Goal: Task Accomplishment & Management: Use online tool/utility

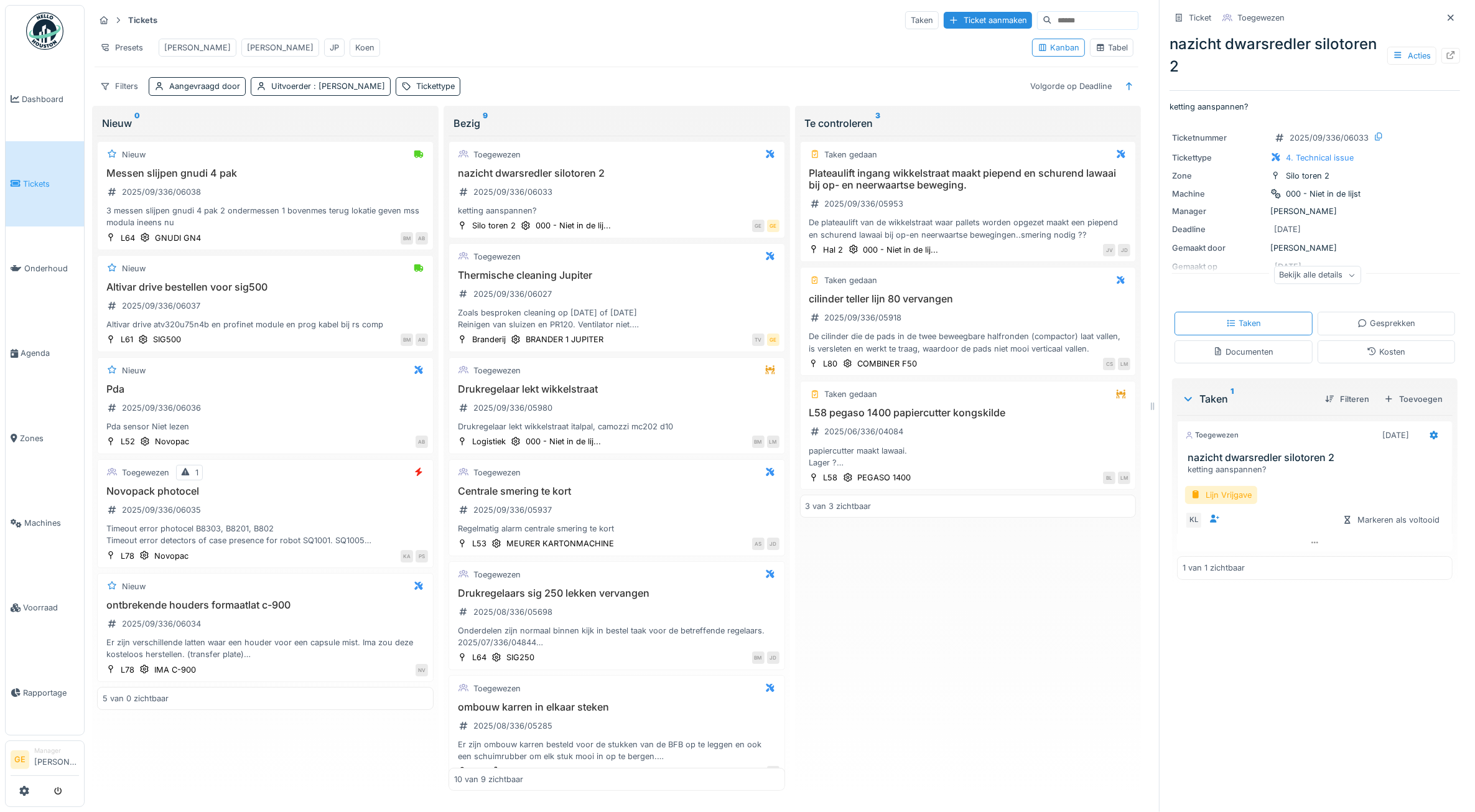
click at [188, 45] on div "[PERSON_NAME]" at bounding box center [198, 48] width 67 height 12
click at [176, 48] on div "[PERSON_NAME]" at bounding box center [198, 48] width 67 height 12
click at [182, 45] on div "[PERSON_NAME]" at bounding box center [198, 48] width 67 height 12
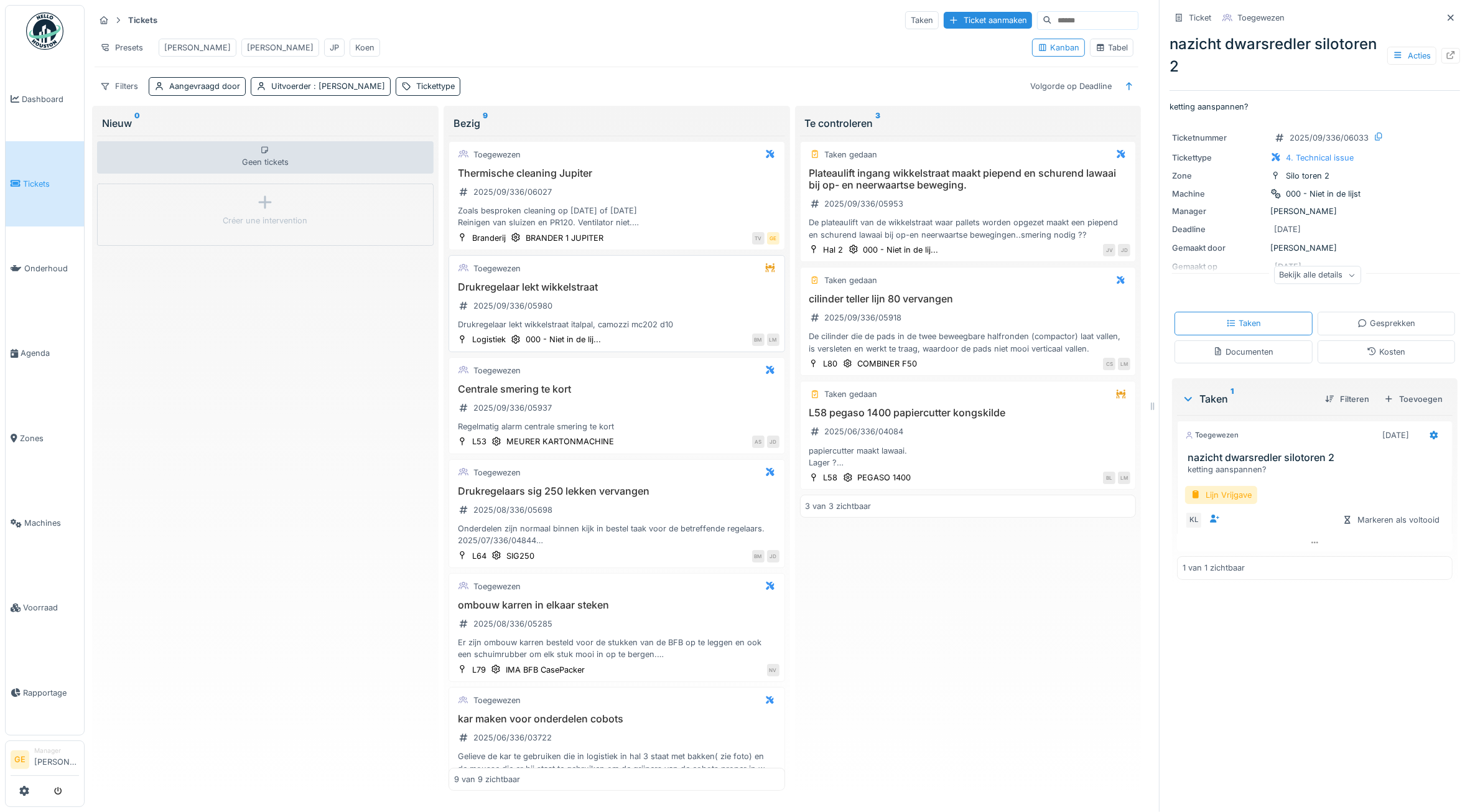
click at [586, 293] on h3 "Drukregelaar lekt wikkelstraat" at bounding box center [617, 288] width 325 height 12
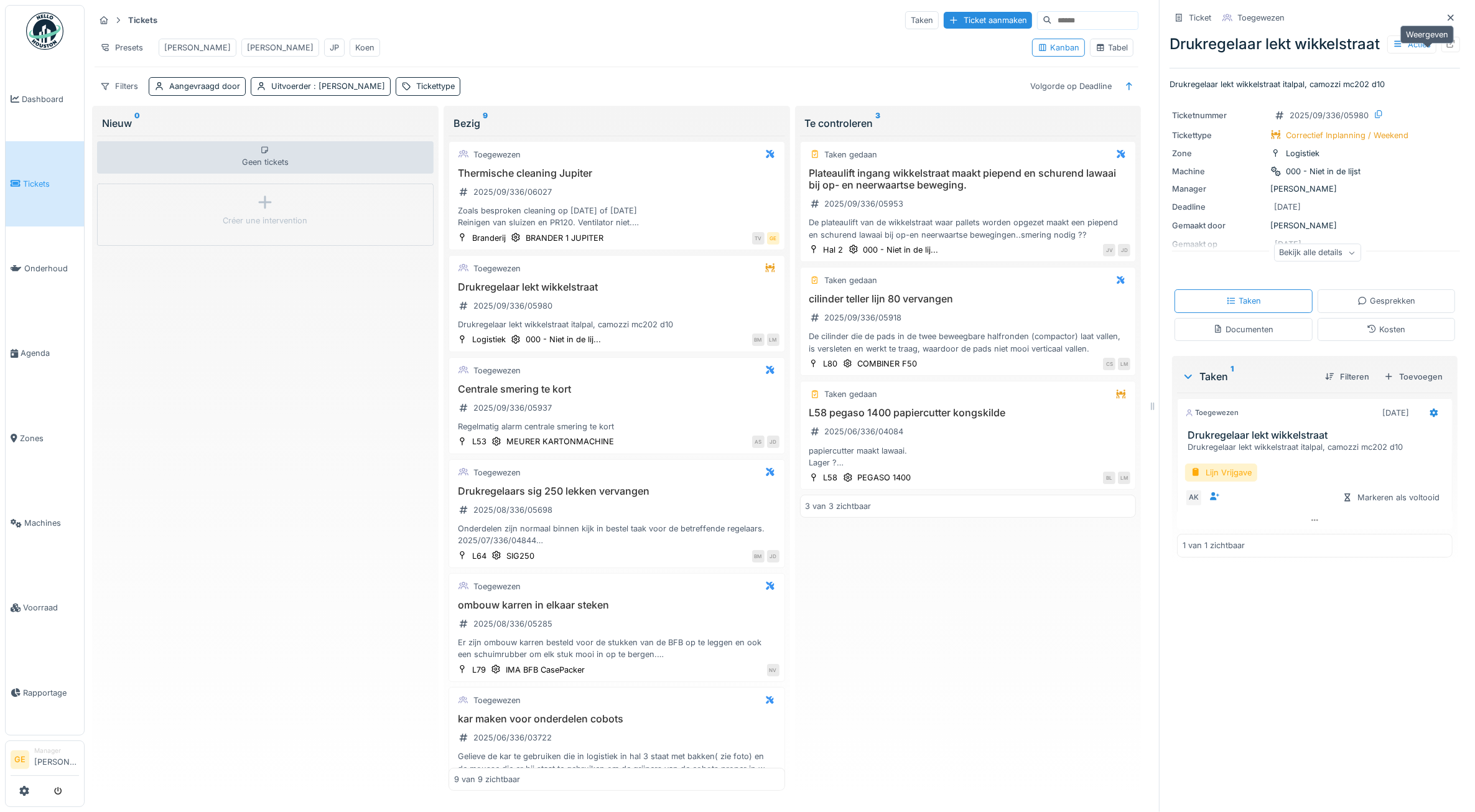
click at [1447, 48] on icon at bounding box center [1451, 44] width 8 height 8
click at [37, 602] on span "Voorraad" at bounding box center [51, 608] width 56 height 12
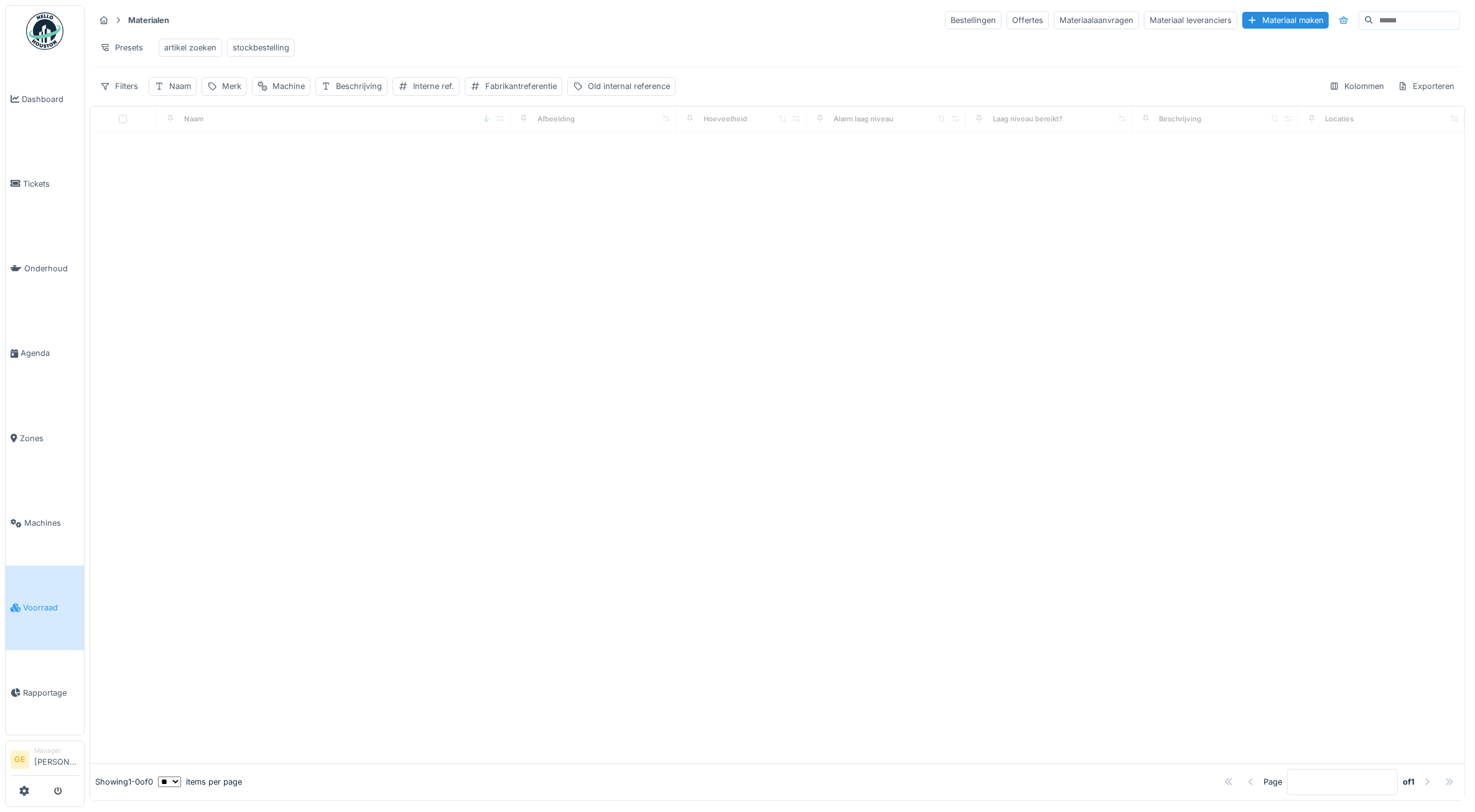
click at [198, 47] on div "artikel zoeken" at bounding box center [190, 48] width 52 height 12
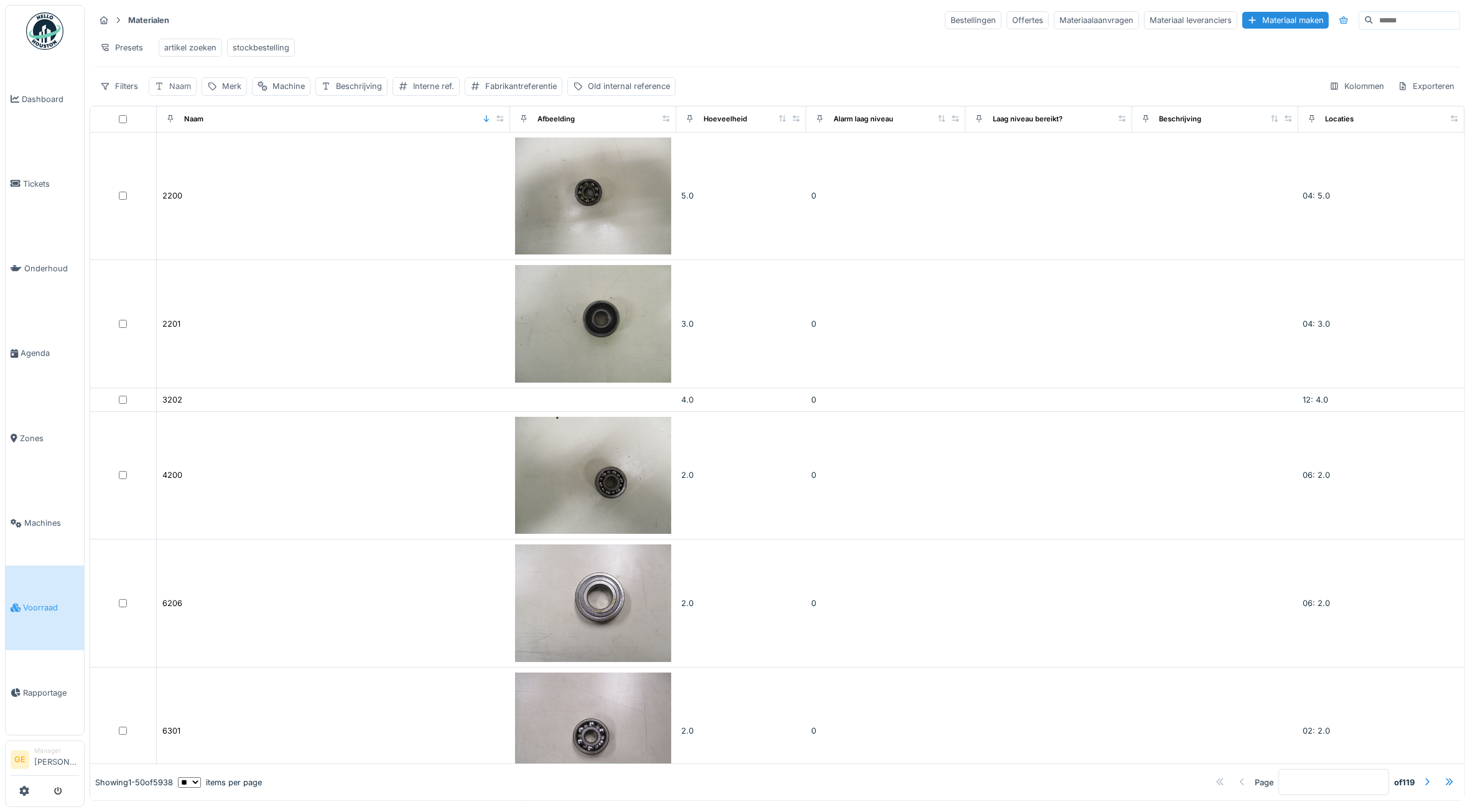
click at [176, 92] on div "Naam" at bounding box center [180, 86] width 22 height 12
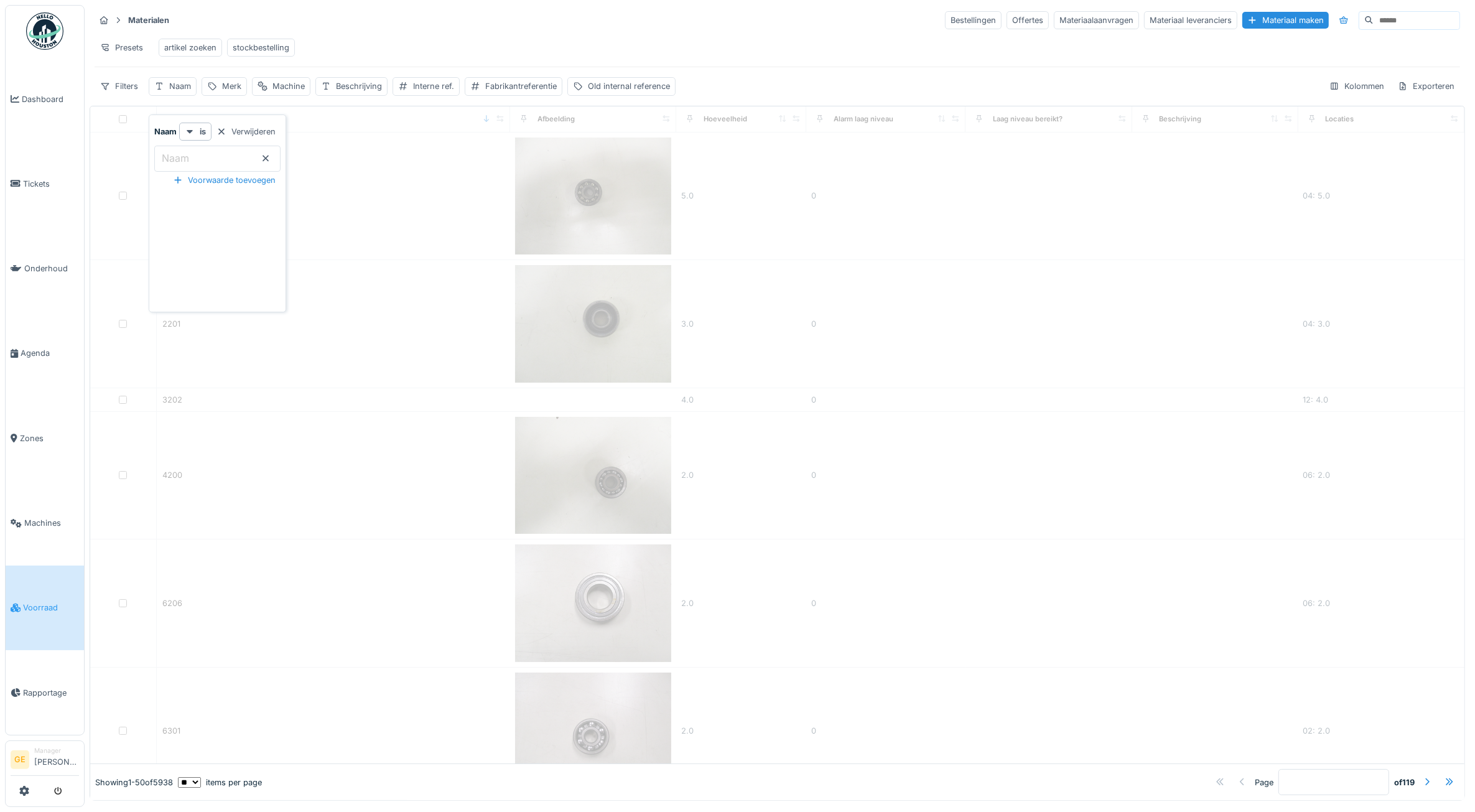
click at [219, 162] on input "Naam" at bounding box center [217, 158] width 126 height 26
type input "*******"
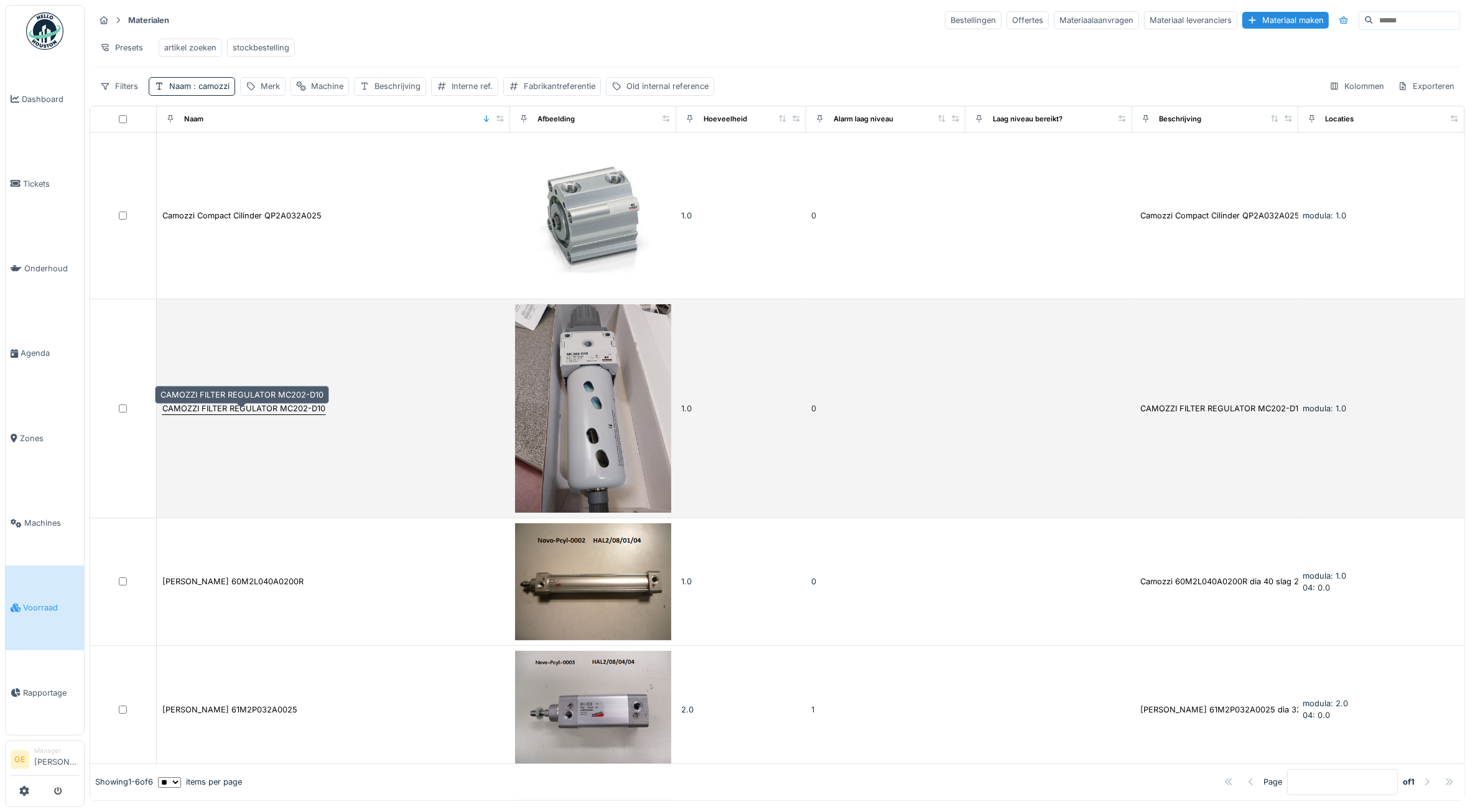
click at [305, 415] on div "CAMOZZI FILTER REGULATOR MC202-D10" at bounding box center [244, 409] width 163 height 12
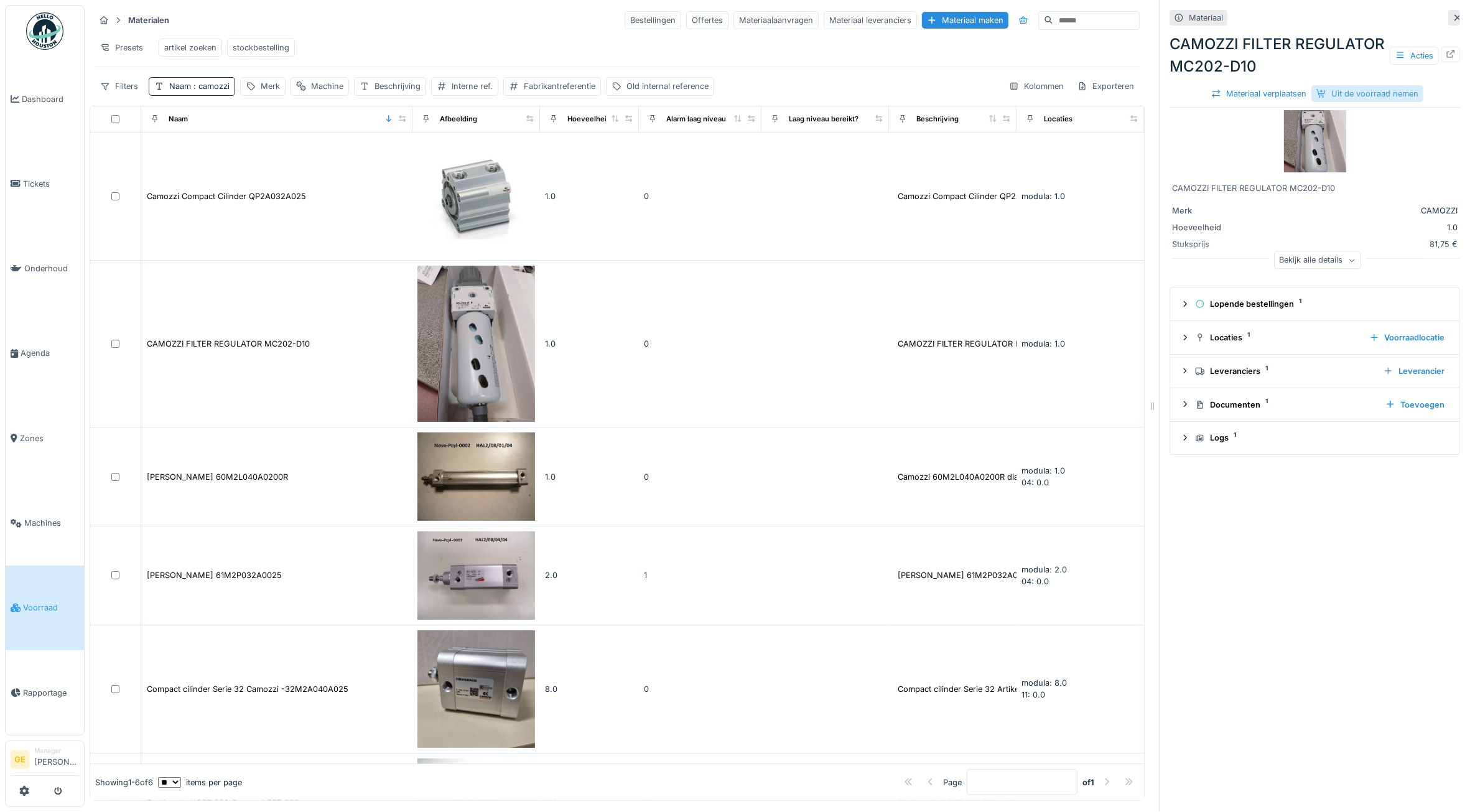
click at [1355, 93] on div "Uit de voorraad nemen" at bounding box center [1368, 94] width 112 height 17
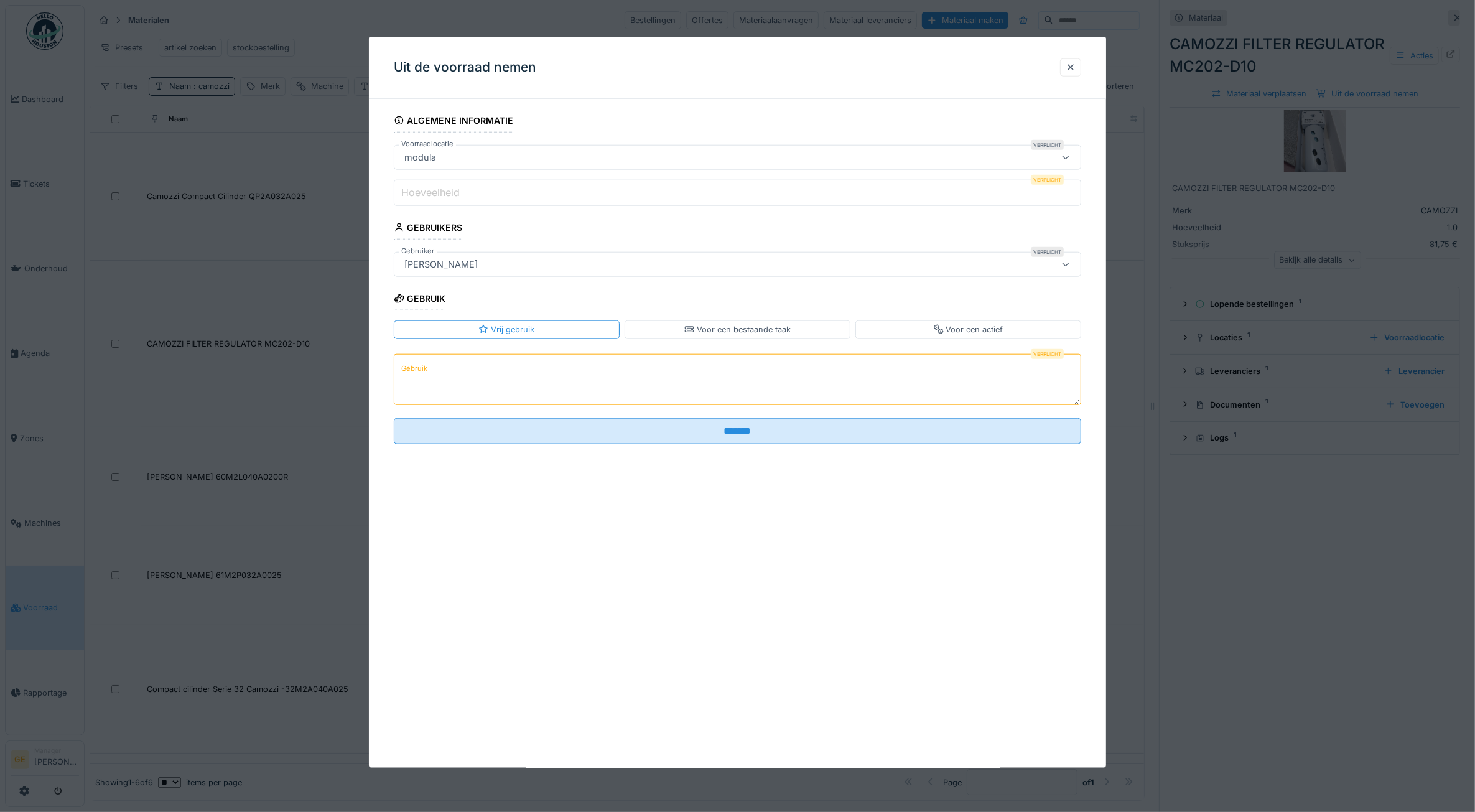
click at [443, 194] on label "Hoeveelheid" at bounding box center [431, 192] width 64 height 15
click at [443, 194] on input "Hoeveelheid" at bounding box center [737, 193] width 688 height 26
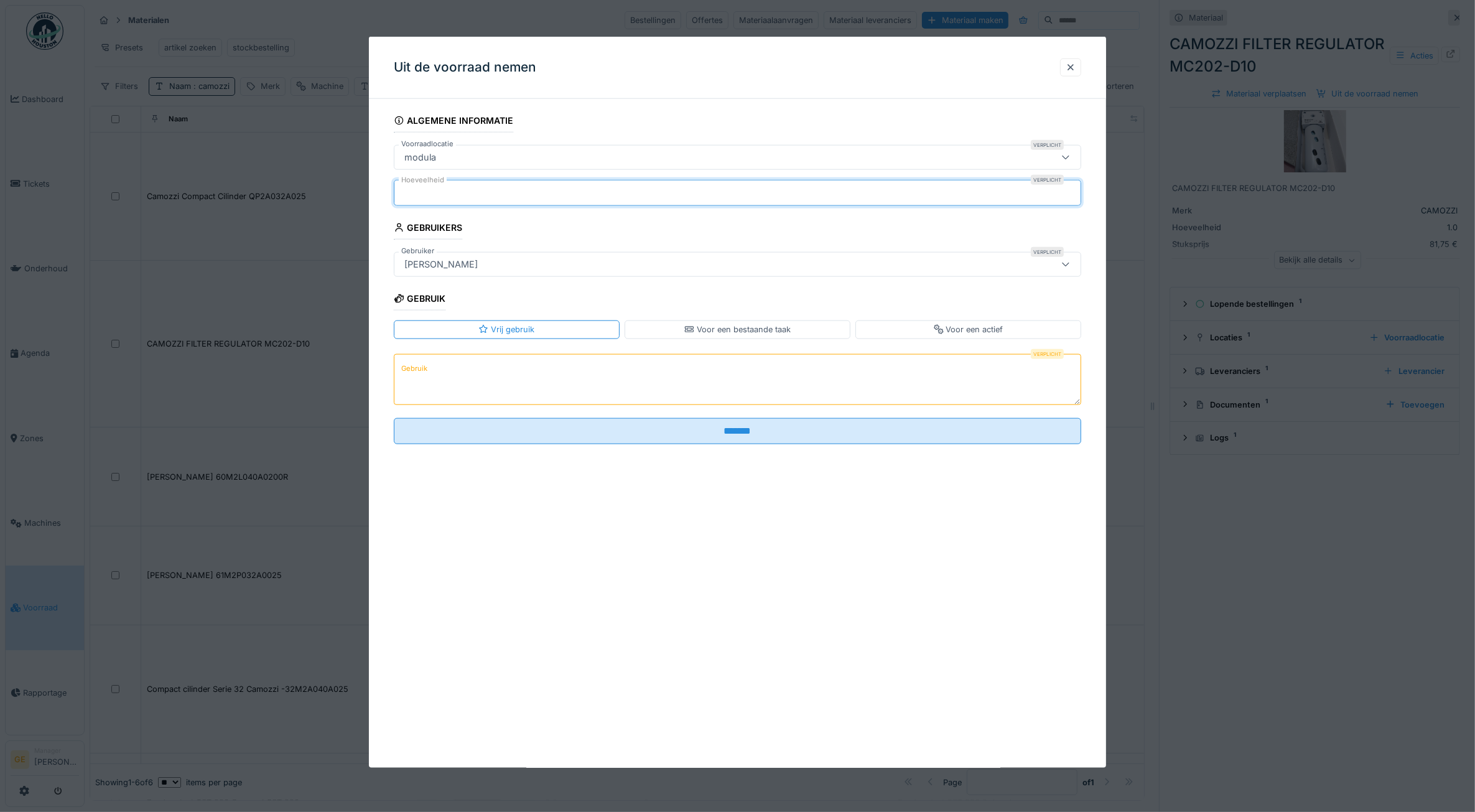
type input "*"
click at [474, 381] on textarea "Gebruik" at bounding box center [737, 378] width 688 height 51
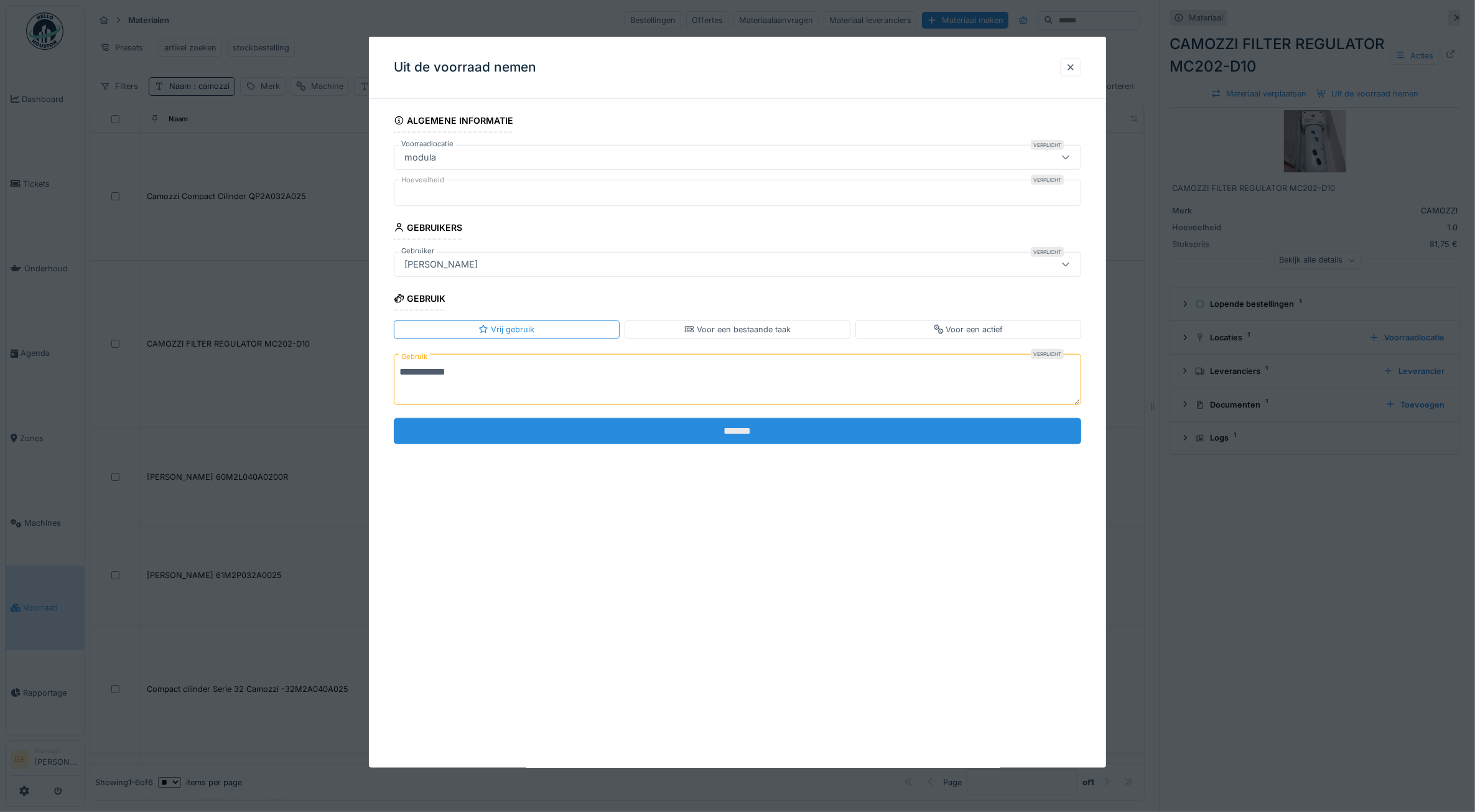
type textarea "**********"
click at [540, 430] on input "*******" at bounding box center [737, 431] width 688 height 26
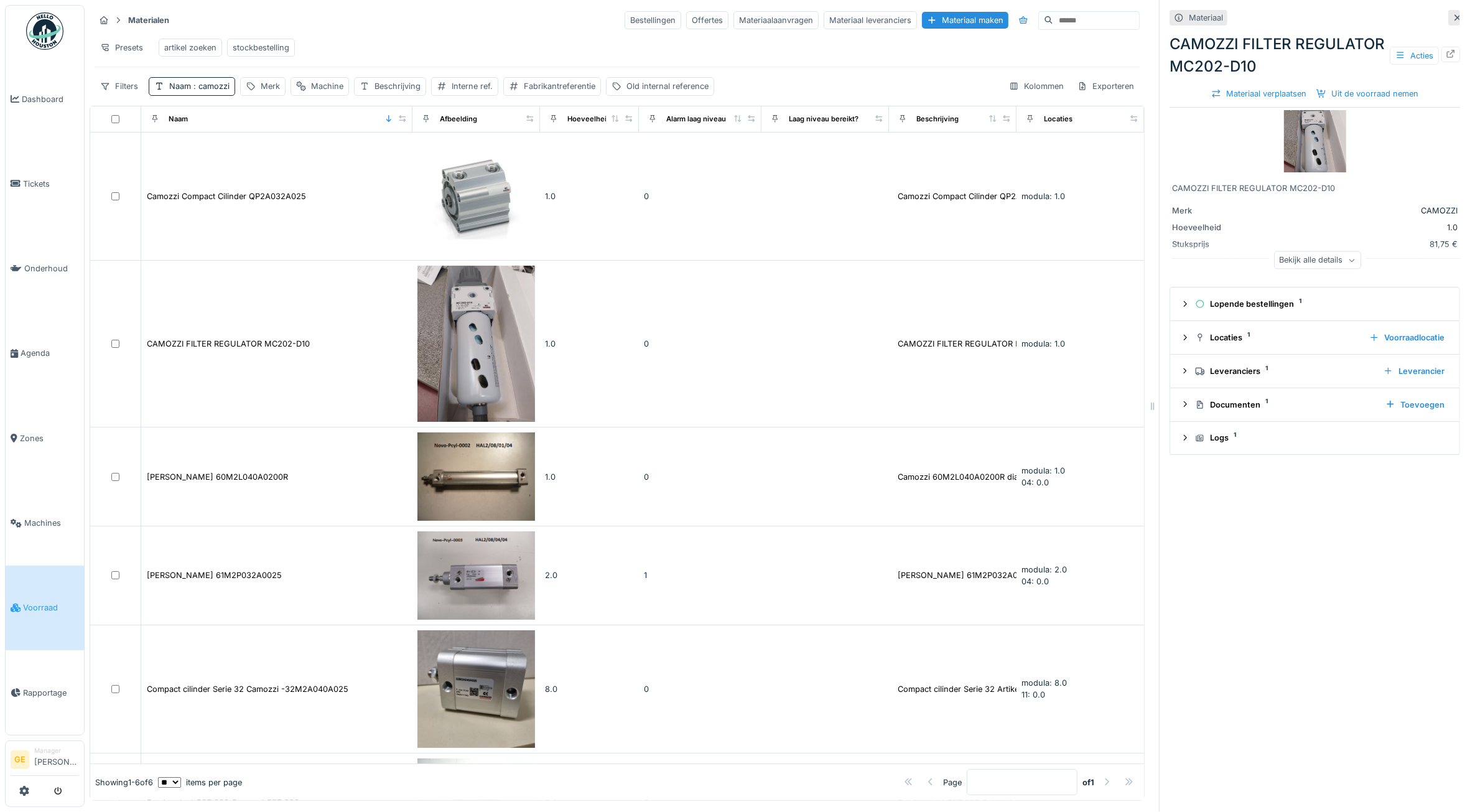
click at [475, 349] on img at bounding box center [476, 344] width 117 height 157
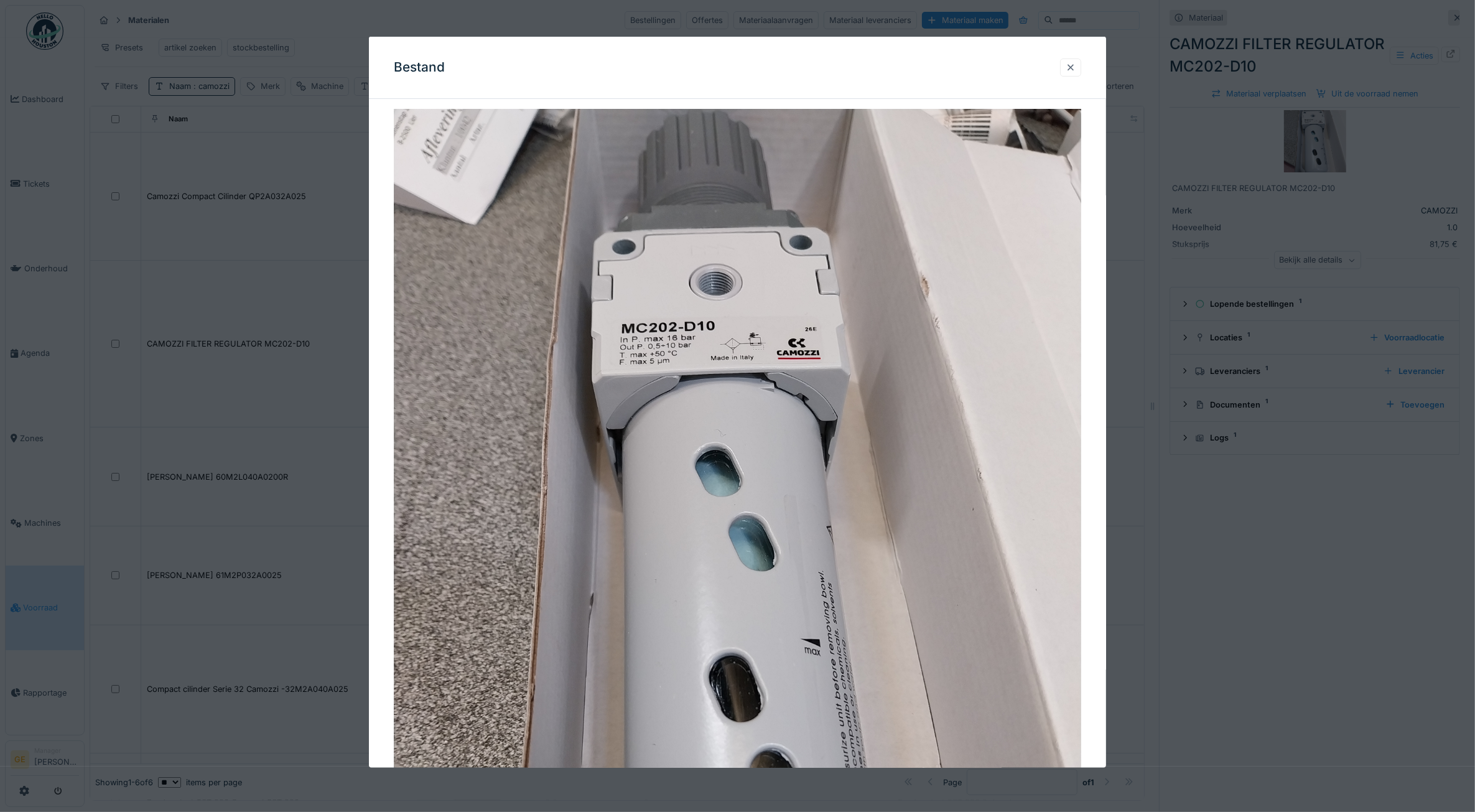
click at [1076, 72] on div at bounding box center [1070, 67] width 10 height 12
